Goal: Ask a question

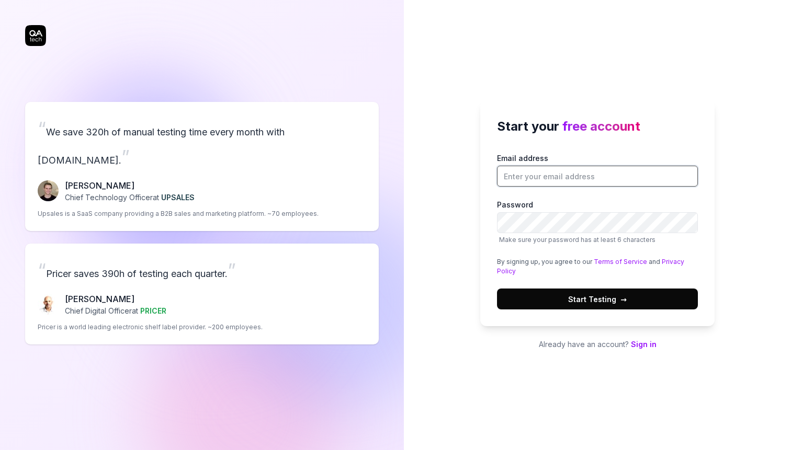
click at [554, 180] on input "Email address" at bounding box center [597, 176] width 201 height 21
click at [560, 175] on input "Email address" at bounding box center [597, 176] width 201 height 21
type input "[EMAIL_ADDRESS][DOMAIN_NAME]"
click at [644, 296] on button "Start Testing →" at bounding box center [597, 299] width 201 height 21
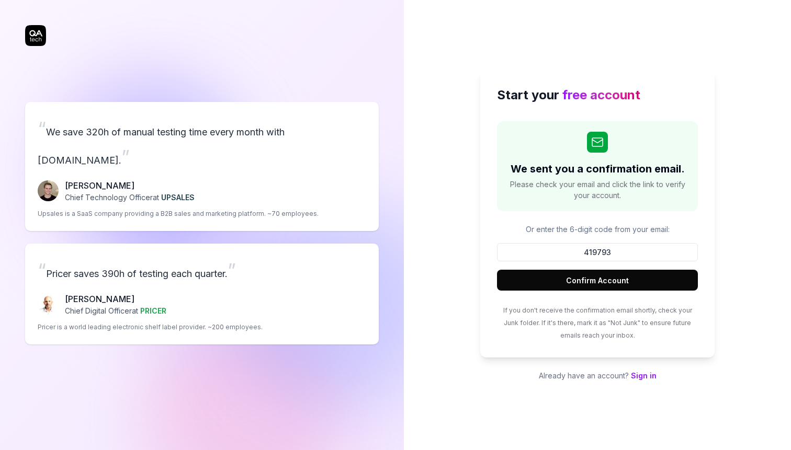
type input "419793"
click at [634, 285] on button "Confirm Account" at bounding box center [597, 280] width 201 height 21
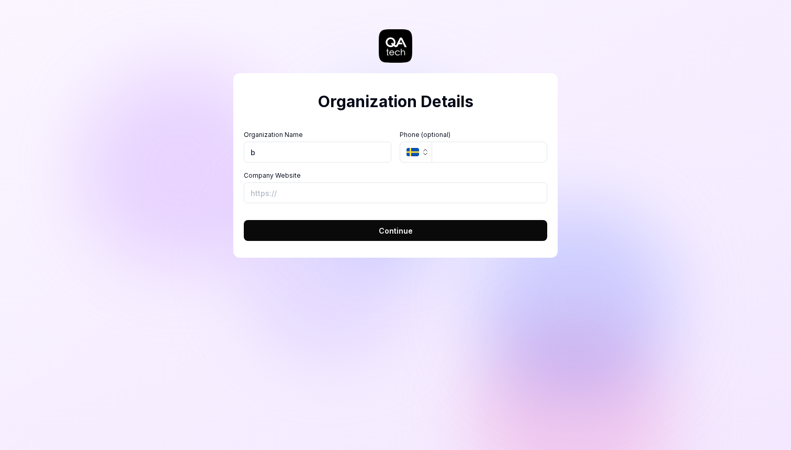
type input "[PERSON_NAME]"
click at [424, 148] on icon "button" at bounding box center [425, 152] width 8 height 8
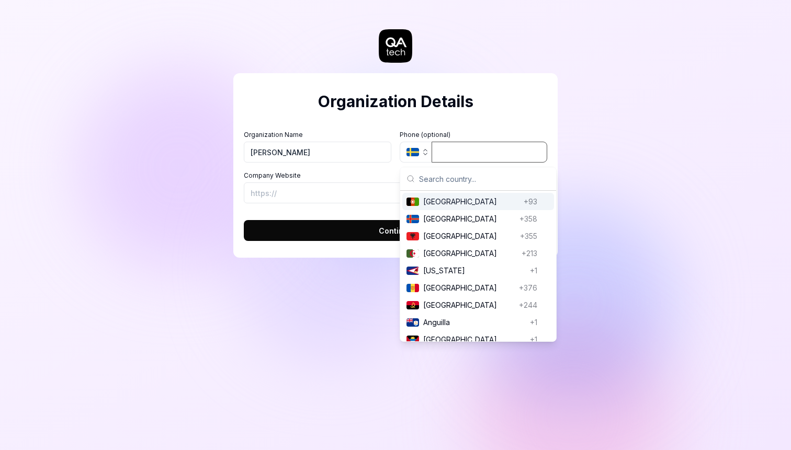
click at [465, 151] on input "tel" at bounding box center [489, 152] width 116 height 21
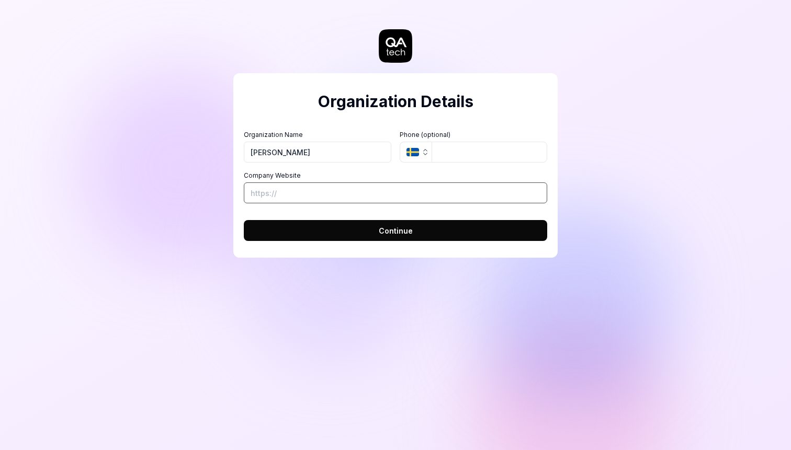
click at [358, 197] on input "Company Website" at bounding box center [395, 192] width 303 height 21
paste input "[URL]"
type input "[URL]"
click at [382, 231] on span "Continue" at bounding box center [396, 230] width 34 height 11
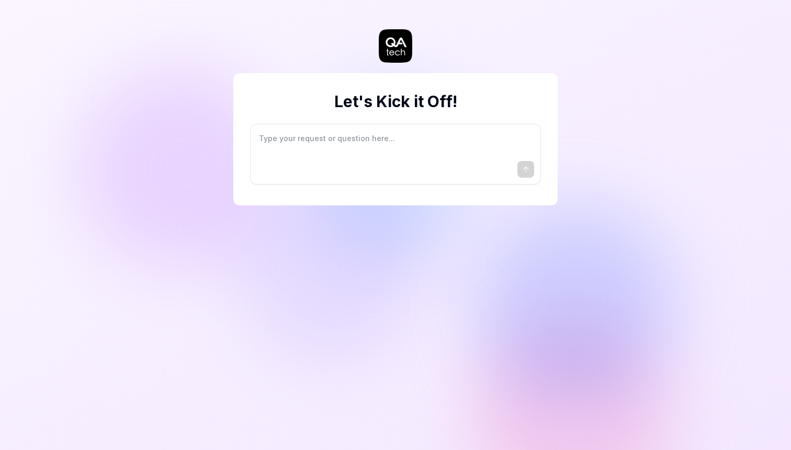
type textarea "*"
type textarea "I"
type textarea "*"
type textarea "I"
type textarea "*"
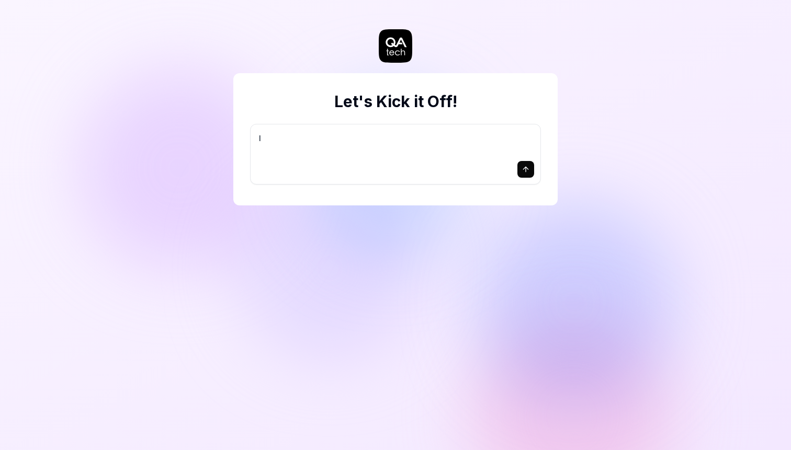
type textarea "I w"
type textarea "*"
type textarea "I wa"
type textarea "*"
type textarea "I wan"
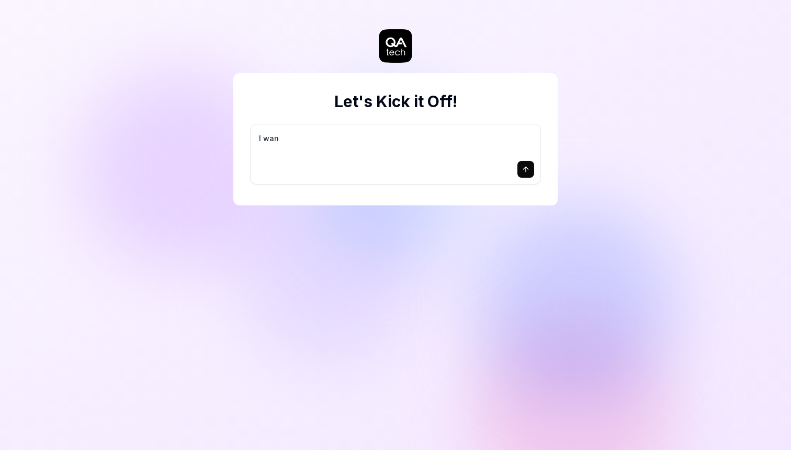
type textarea "*"
type textarea "I want"
type textarea "*"
type textarea "I want"
type textarea "*"
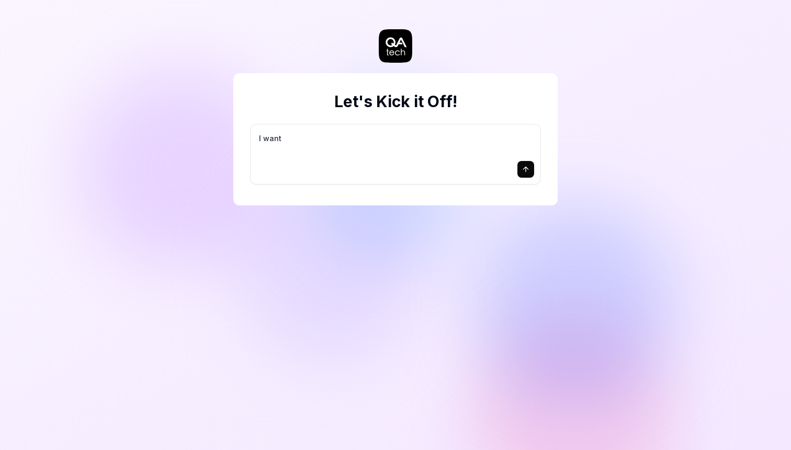
type textarea "I want a"
type textarea "*"
type textarea "I want a"
type textarea "*"
type textarea "I want a g"
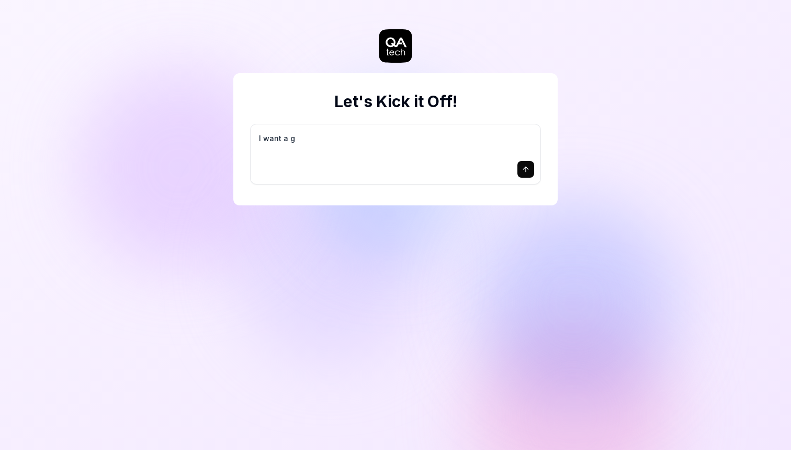
type textarea "*"
type textarea "I want a go"
type textarea "*"
type textarea "I want a goo"
type textarea "*"
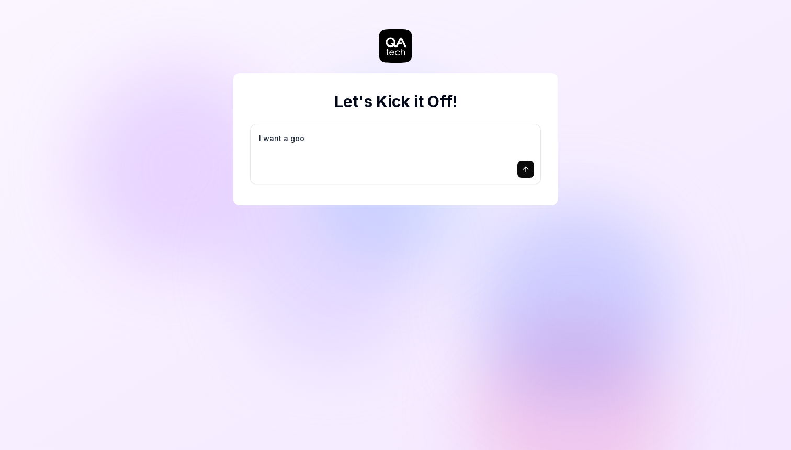
type textarea "I want a good"
type textarea "*"
type textarea "I want a good"
type textarea "*"
type textarea "I want a good t"
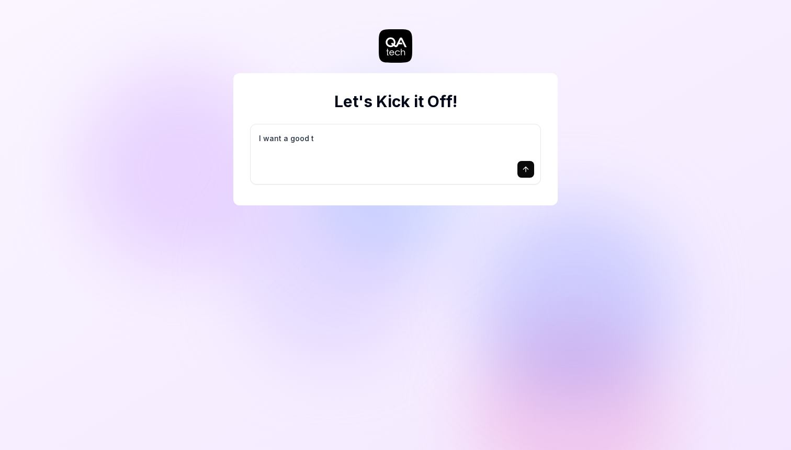
type textarea "*"
type textarea "I want a good te"
type textarea "*"
type textarea "I want a good tes"
type textarea "*"
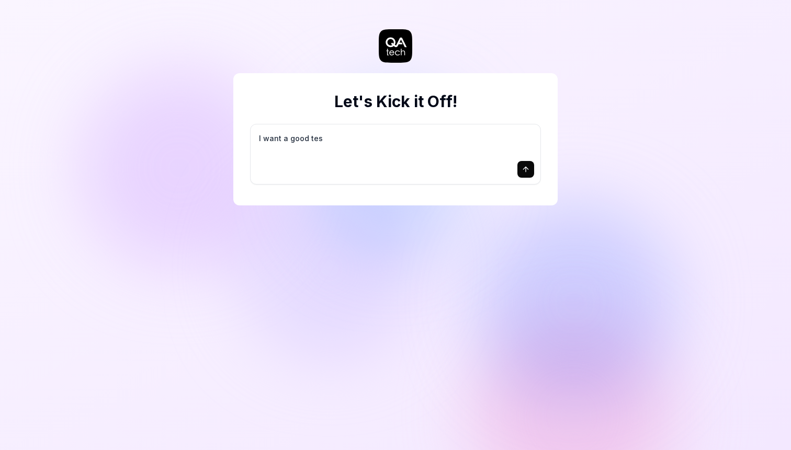
type textarea "I want a good test"
type textarea "*"
type textarea "I want a good test"
type textarea "*"
type textarea "I want a good test s"
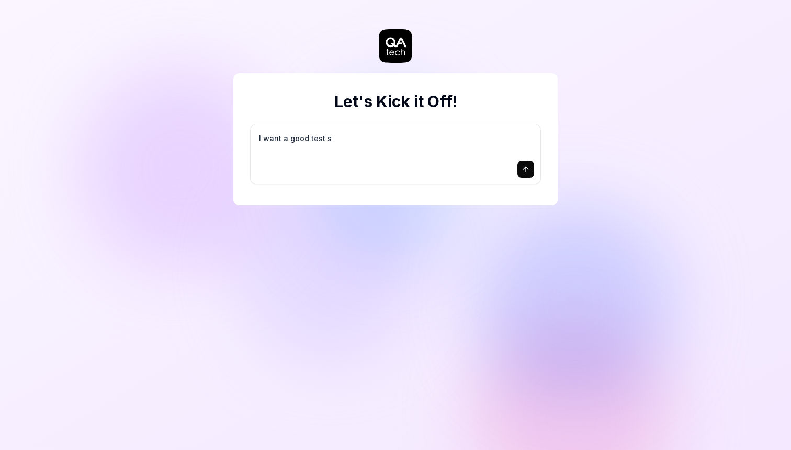
type textarea "*"
type textarea "I want a good test se"
type textarea "*"
type textarea "I want a good test set"
type textarea "*"
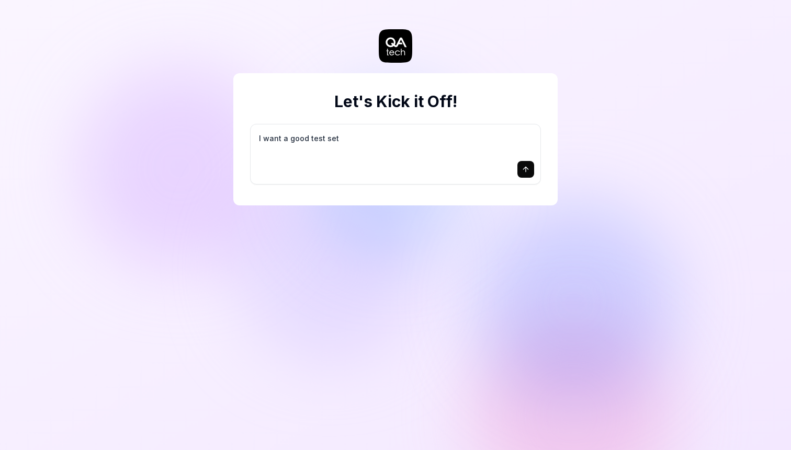
type textarea "I want a good test setu"
type textarea "*"
type textarea "I want a good test setup"
type textarea "*"
type textarea "I want a good test setup"
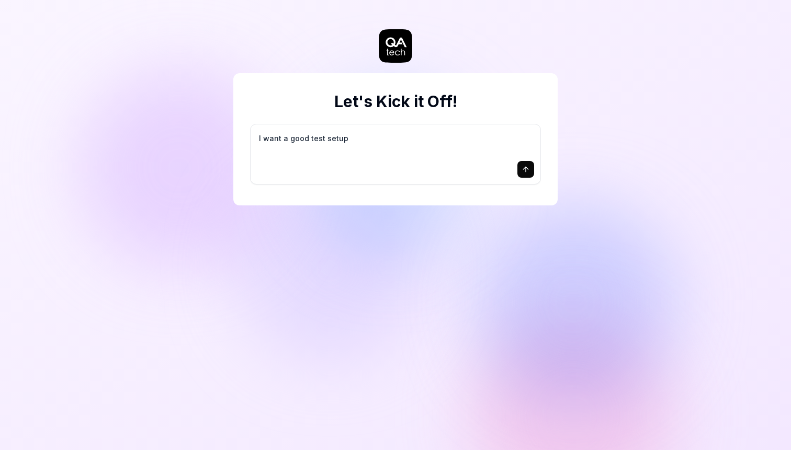
type textarea "*"
type textarea "I want a good test setup f"
type textarea "*"
type textarea "I want a good test setup fo"
type textarea "*"
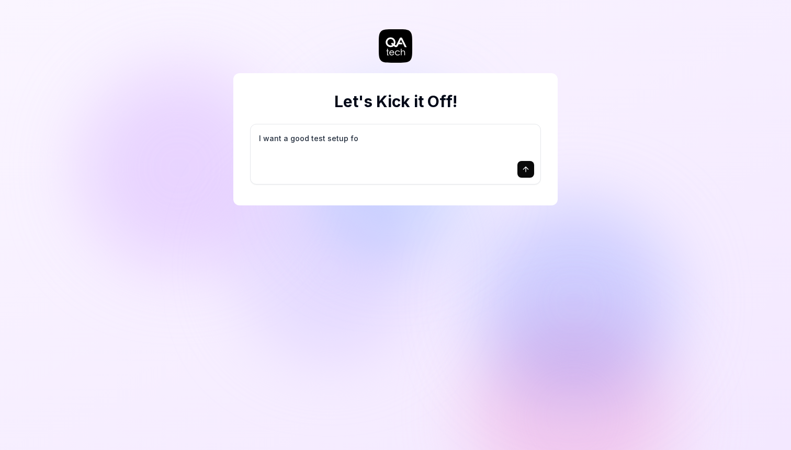
type textarea "I want a good test setup for"
type textarea "*"
type textarea "I want a good test setup for"
type textarea "*"
type textarea "I want a good test setup for m"
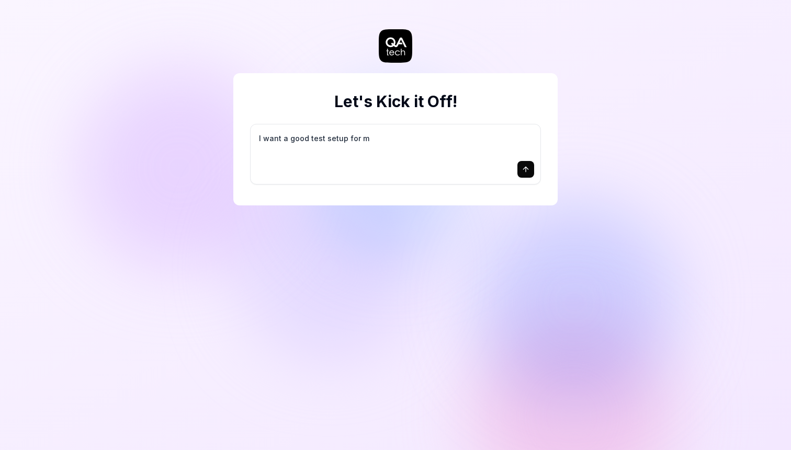
type textarea "*"
type textarea "I want a good test setup for my"
type textarea "*"
type textarea "I want a good test setup for my"
type textarea "*"
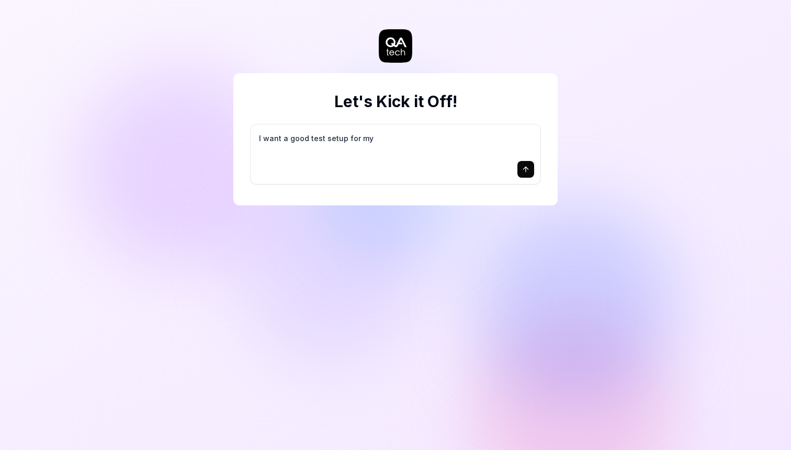
type textarea "I want a good test setup for my s"
type textarea "*"
type textarea "I want a good test setup for my si"
type textarea "*"
type textarea "I want a good test setup for my sit"
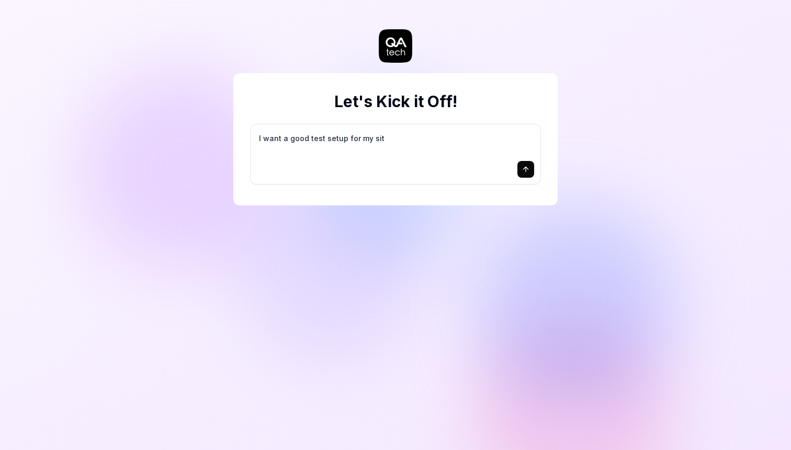
type textarea "*"
type textarea "I want a good test setup for my site"
type textarea "*"
type textarea "I want a good test setup for my site"
type textarea "*"
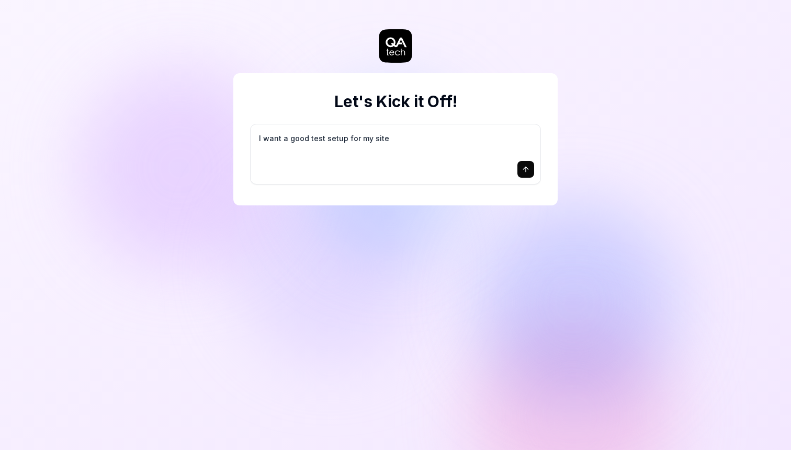
type textarea "I want a good test setup for my site -"
type textarea "*"
type textarea "I want a good test setup for my site -"
type textarea "*"
type textarea "I want a good test setup for my site - h"
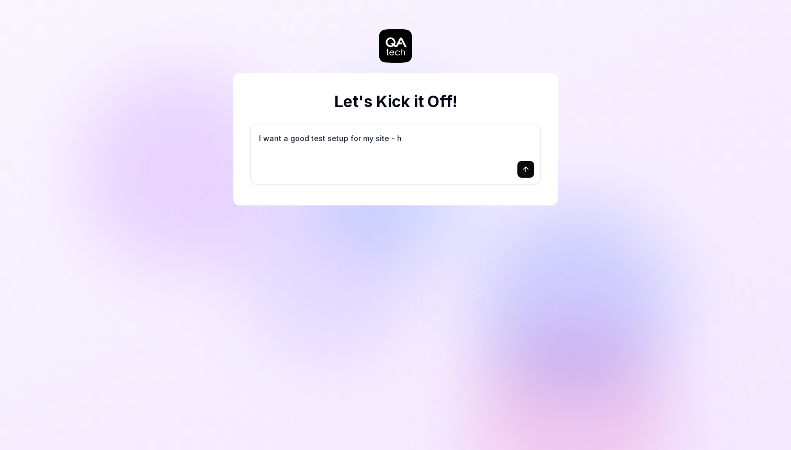
type textarea "*"
type textarea "I want a good test setup for my site - he"
type textarea "*"
type textarea "I want a good test setup for my site - hel"
type textarea "*"
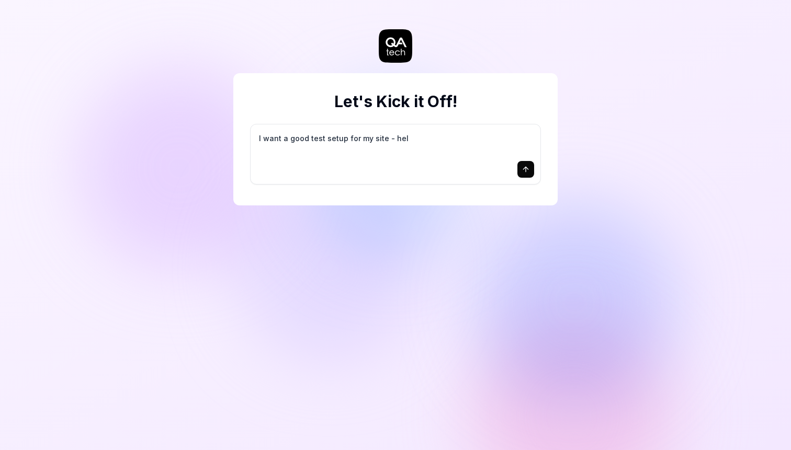
type textarea "I want a good test setup for my site - help"
type textarea "*"
type textarea "I want a good test setup for my site - help"
type textarea "*"
type textarea "I want a good test setup for my site - help m"
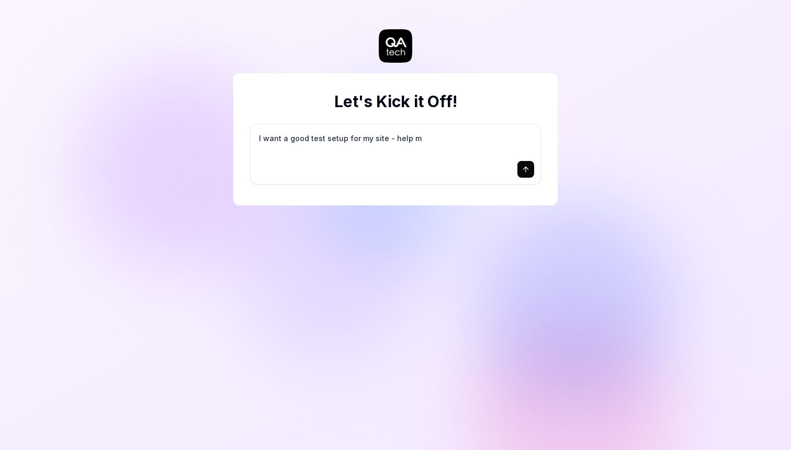
type textarea "*"
type textarea "I want a good test setup for my site - help me"
type textarea "*"
type textarea "I want a good test setup for my site - help me"
type textarea "*"
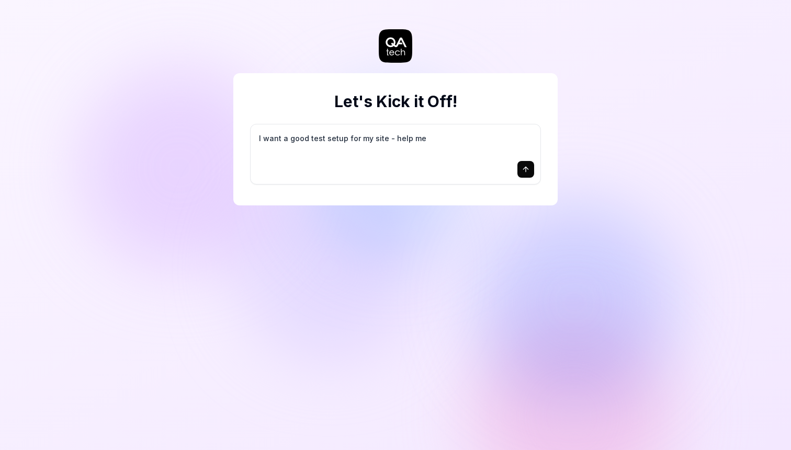
type textarea "I want a good test setup for my site - help me c"
type textarea "*"
type textarea "I want a good test setup for my site - help me cr"
type textarea "*"
type textarea "I want a good test setup for my site - help me cre"
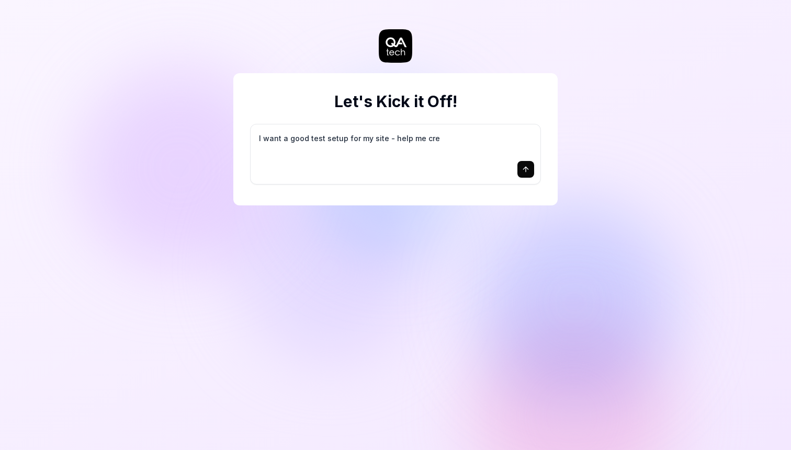
type textarea "*"
type textarea "I want a good test setup for my site - help me crea"
type textarea "*"
type textarea "I want a good test setup for my site - help me creat"
type textarea "*"
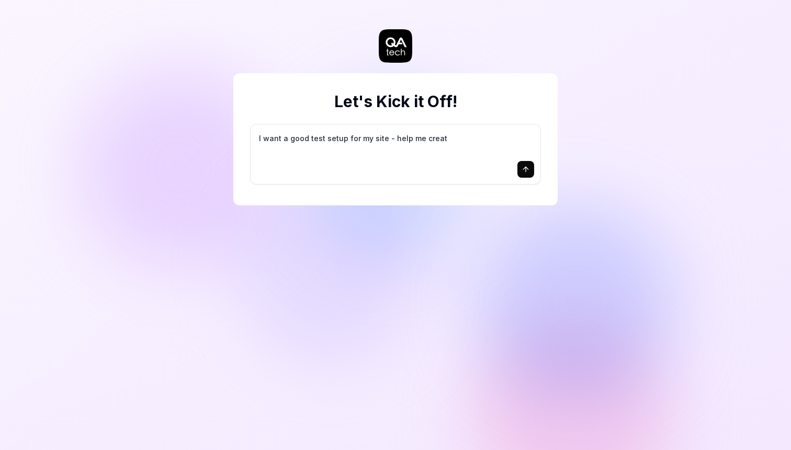
type textarea "I want a good test setup for my site - help me create"
type textarea "*"
type textarea "I want a good test setup for my site - help me create"
type textarea "*"
type textarea "I want a good test setup for my site - help me create t"
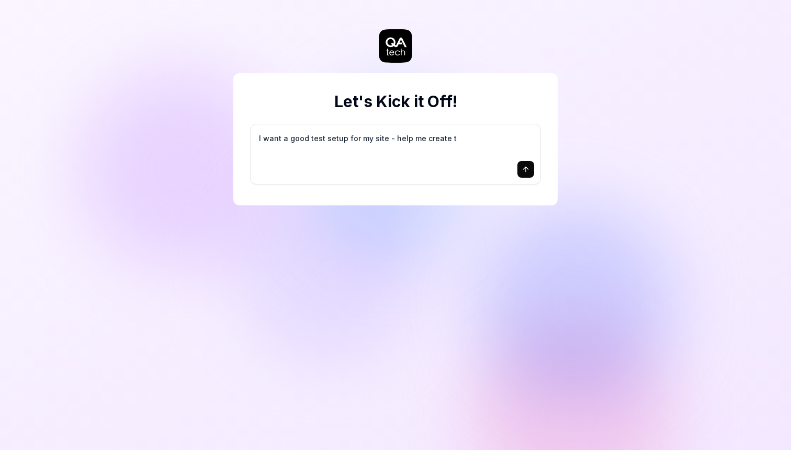
type textarea "*"
type textarea "I want a good test setup for my site - help me create th"
type textarea "*"
type textarea "I want a good test setup for my site - help me create the"
type textarea "*"
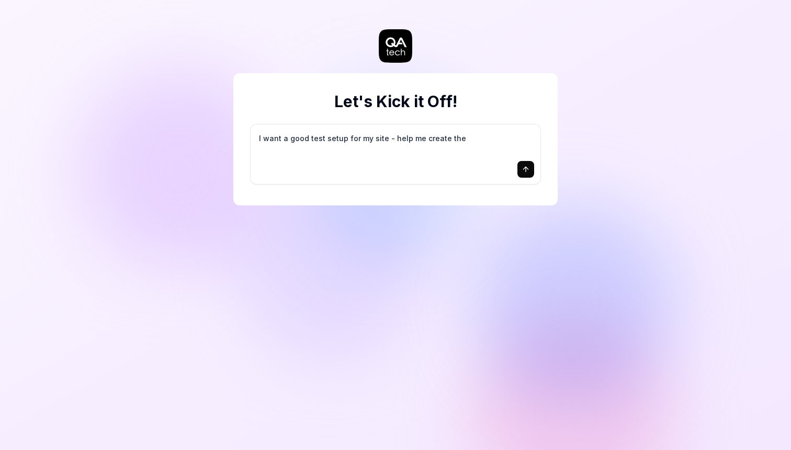
type textarea "I want a good test setup for my site - help me create the"
type textarea "*"
type textarea "I want a good test setup for my site - help me create the f"
type textarea "*"
type textarea "I want a good test setup for my site - help me create the fi"
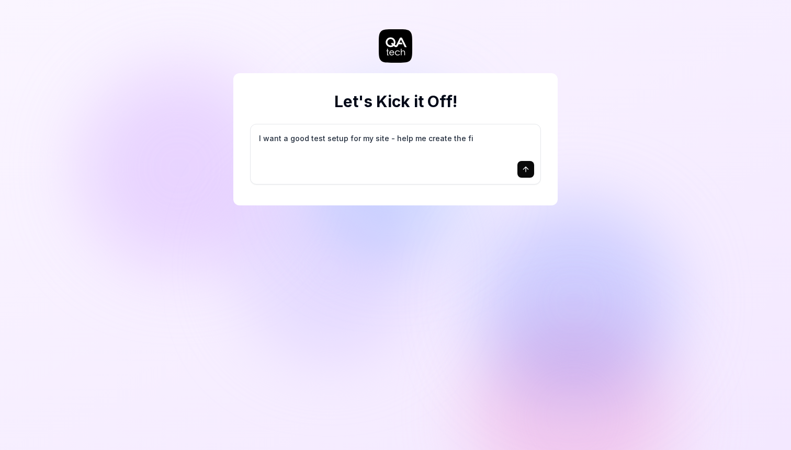
type textarea "*"
type textarea "I want a good test setup for my site - help me create the fir"
type textarea "*"
type textarea "I want a good test setup for my site - help me create the firs"
type textarea "*"
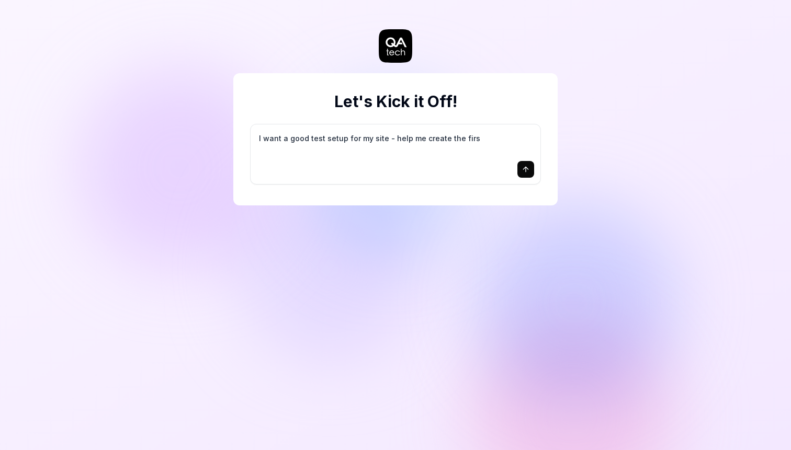
type textarea "I want a good test setup for my site - help me create the first"
type textarea "*"
type textarea "I want a good test setup for my site - help me create the first"
type textarea "*"
type textarea "I want a good test setup for my site - help me create the first 3"
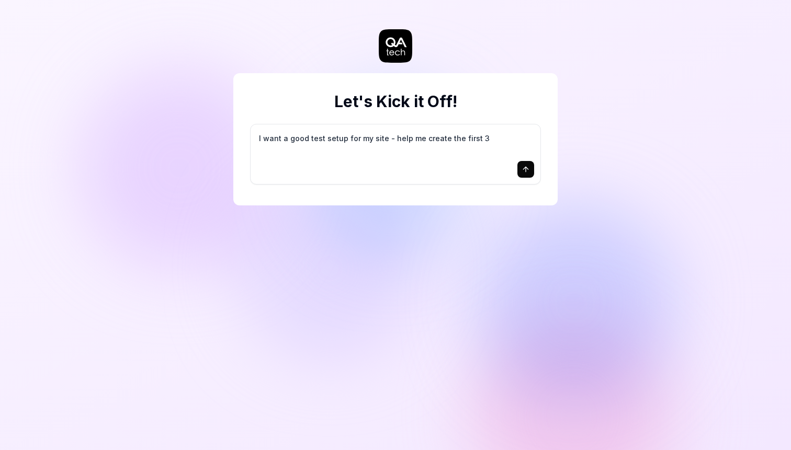
type textarea "*"
type textarea "I want a good test setup for my site - help me create the first 3-"
type textarea "*"
type textarea "I want a good test setup for my site - help me create the first 3-5"
type textarea "*"
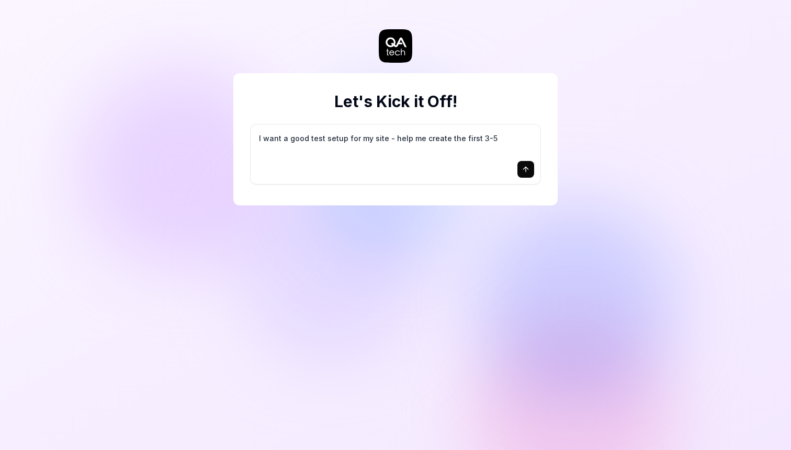
type textarea "I want a good test setup for my site - help me create the first 3-5"
type textarea "*"
type textarea "I want a good test setup for my site - help me create the first 3-5 t"
type textarea "*"
type textarea "I want a good test setup for my site - help me create the first 3-5 te"
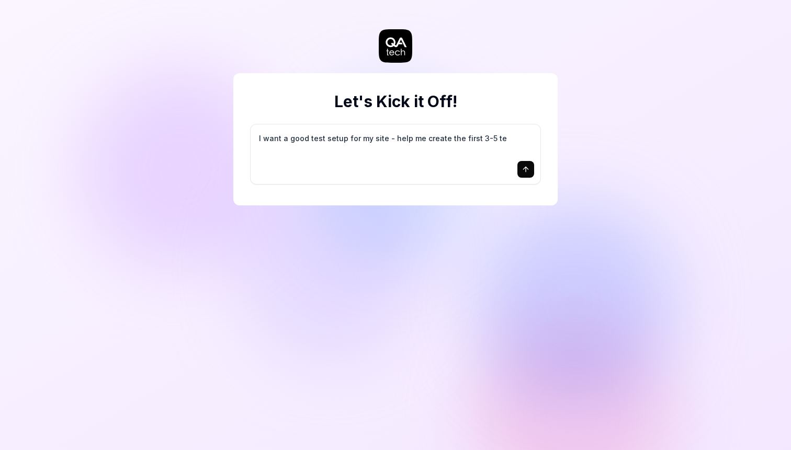
type textarea "*"
type textarea "I want a good test setup for my site - help me create the first 3-5 tes"
type textarea "*"
type textarea "I want a good test setup for my site - help me create the first 3-5 test"
type textarea "*"
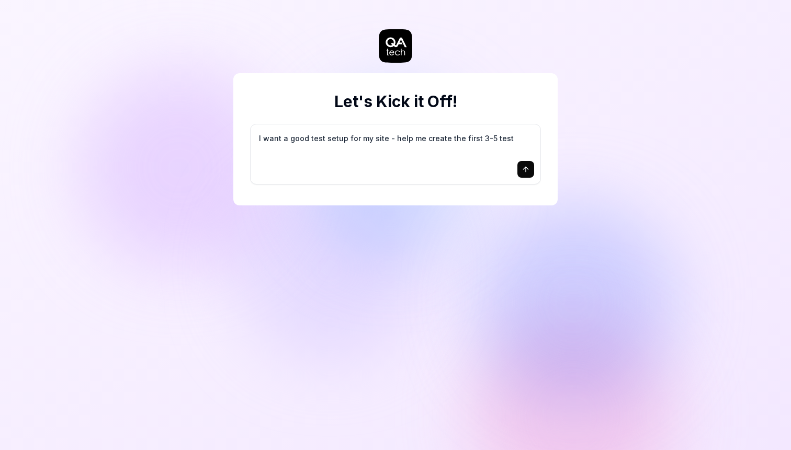
type textarea "I want a good test setup for my site - help me create the first 3-5 test"
type textarea "*"
type textarea "I want a good test setup for my site - help me create the first 3-5 test c"
type textarea "*"
type textarea "I want a good test setup for my site - help me create the first 3-5 test ca"
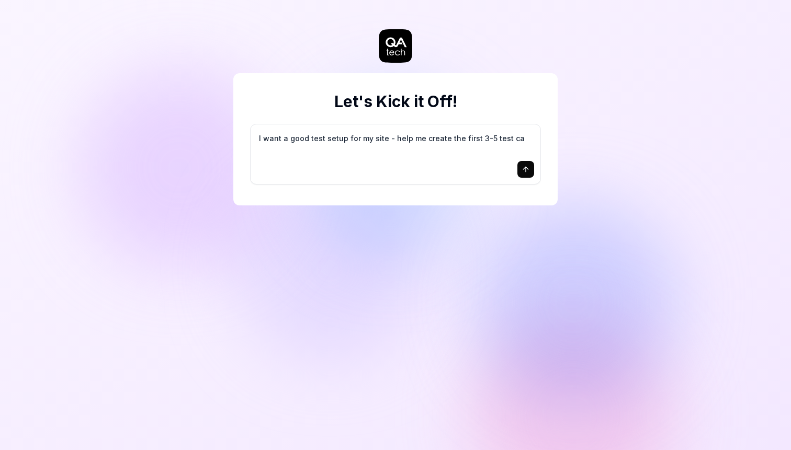
type textarea "*"
type textarea "I want a good test setup for my site - help me create the first 3-5 test cas"
type textarea "*"
type textarea "I want a good test setup for my site - help me create the first 3-5 test case"
type textarea "*"
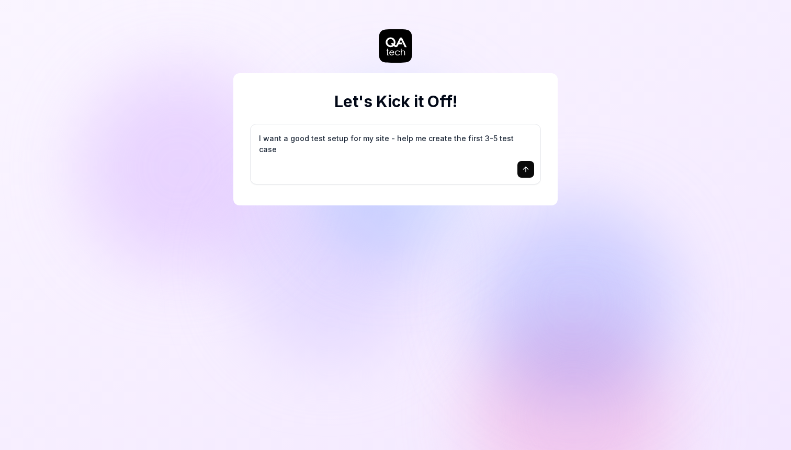
type textarea "I want a good test setup for my site - help me create the first 3-5 test cases"
click at [529, 173] on icon "submit" at bounding box center [525, 169] width 8 height 8
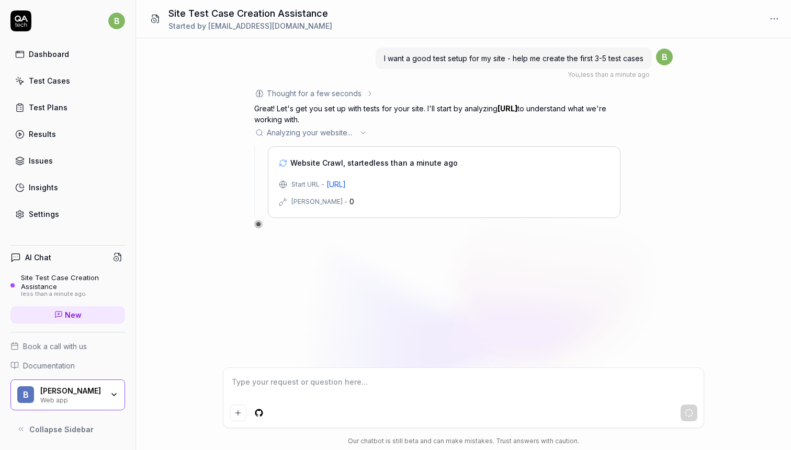
type textarea "*"
